Goal: Task Accomplishment & Management: Use online tool/utility

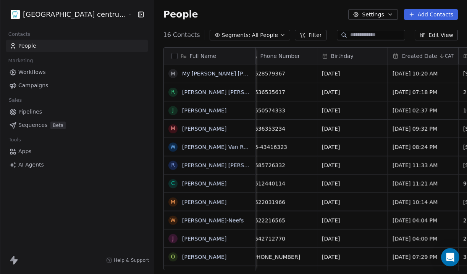
scroll to position [0, 223]
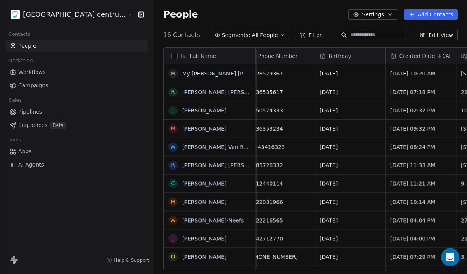
click at [63, 16] on html "Tandheelkundig centrum Sassembourg Contacts People Marketing Workflows Campaign…" at bounding box center [233, 137] width 467 height 274
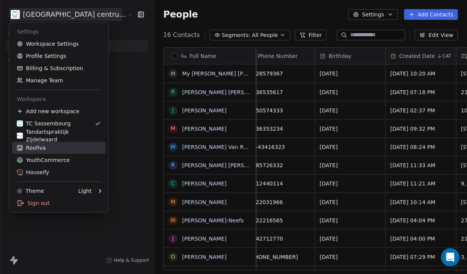
click at [53, 148] on div "Roofiva" at bounding box center [59, 148] width 84 height 8
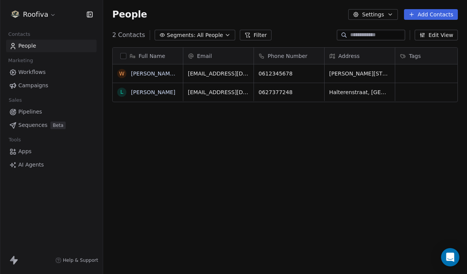
scroll to position [242, 364]
click at [68, 71] on link "Workflows" at bounding box center [51, 72] width 90 height 13
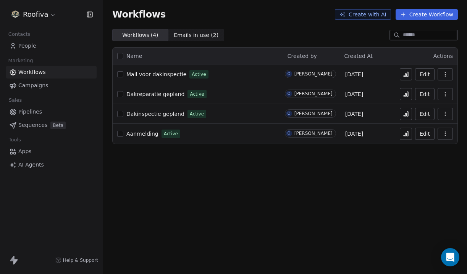
click at [436, 15] on button "Create Workflow" at bounding box center [426, 14] width 62 height 11
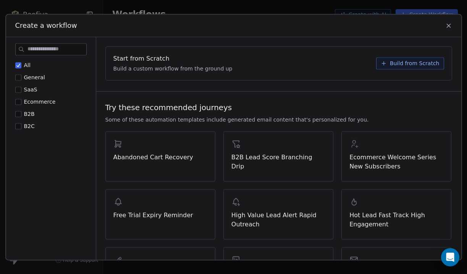
click at [409, 64] on span "Build from Scratch" at bounding box center [415, 64] width 50 height 8
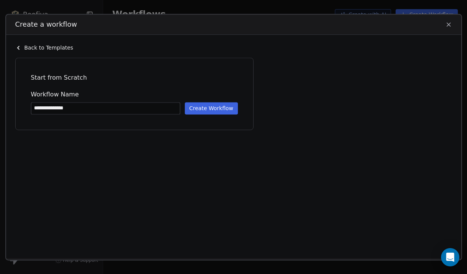
type input "**********"
click at [216, 106] on button "Create Workflow" at bounding box center [211, 108] width 53 height 12
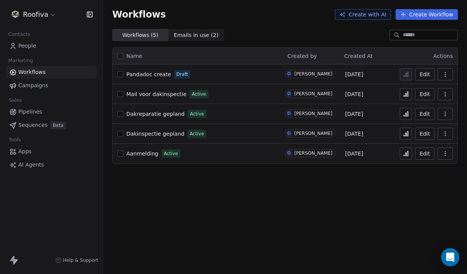
click at [166, 76] on span "Pandadoc create" at bounding box center [148, 74] width 45 height 6
